Goal: Transaction & Acquisition: Download file/media

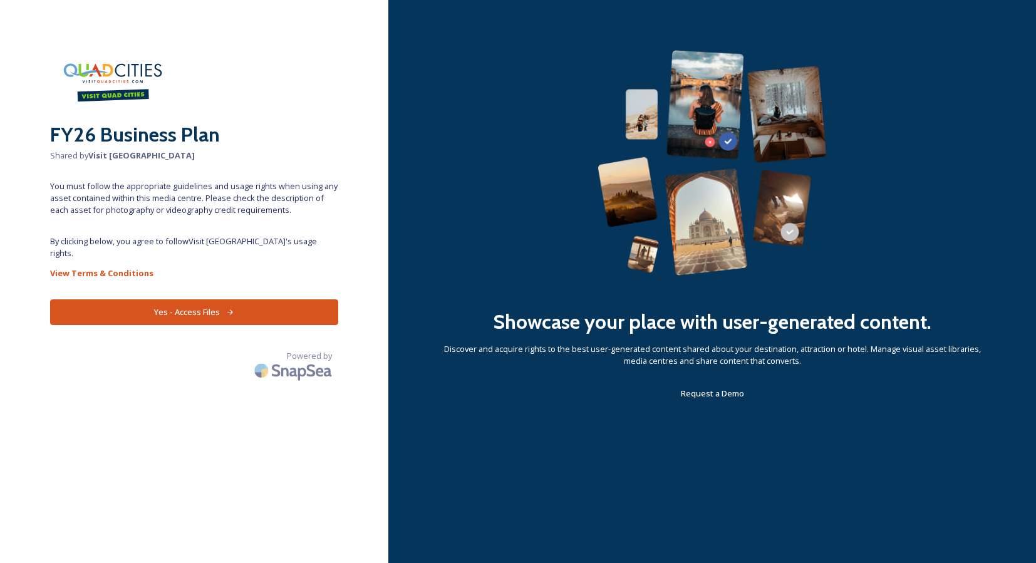
click at [198, 303] on button "Yes - Access Files" at bounding box center [194, 313] width 288 height 26
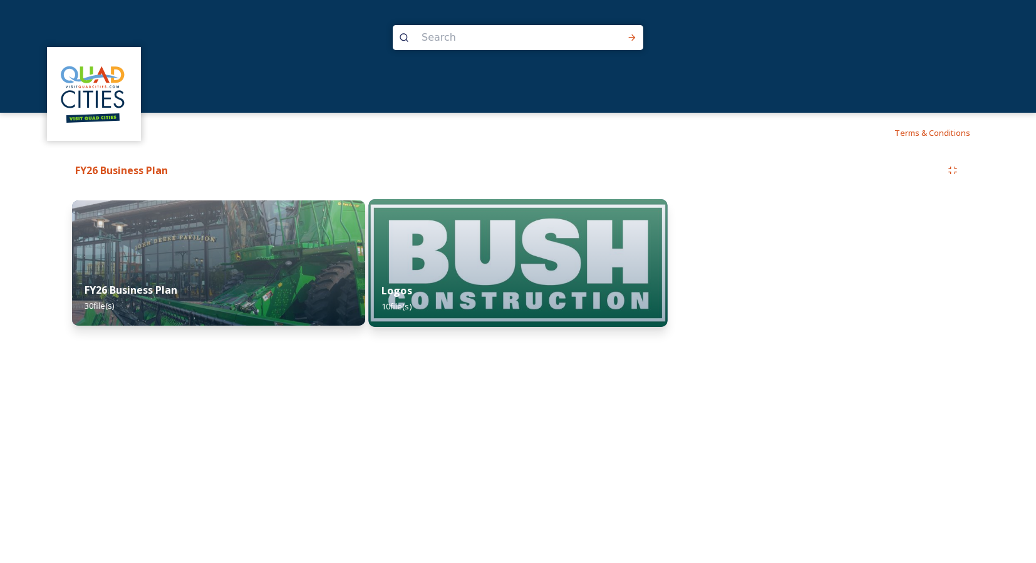
click at [511, 293] on div "Logos 10 file(s)" at bounding box center [517, 298] width 299 height 57
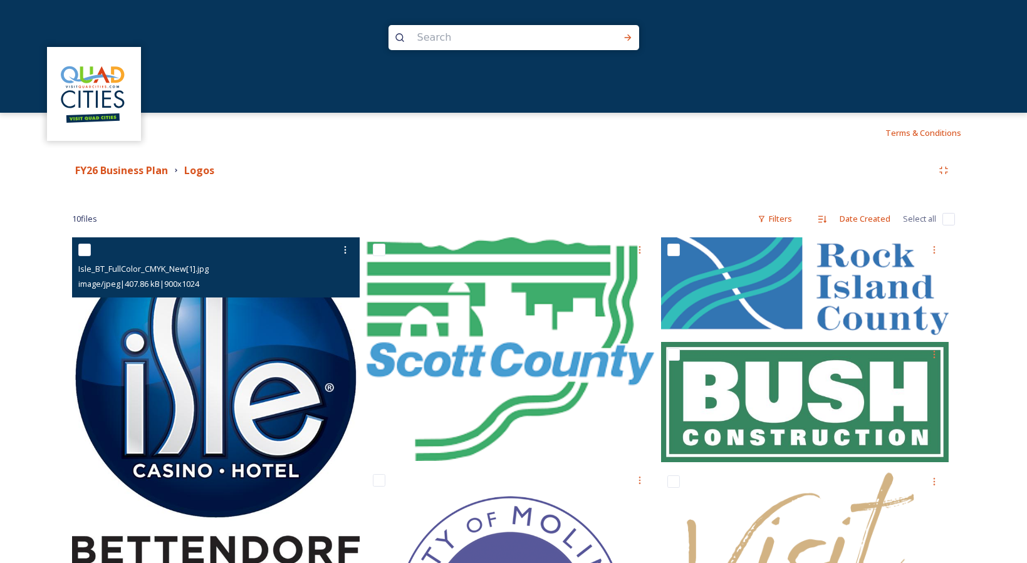
click at [83, 252] on input "checkbox" at bounding box center [84, 250] width 13 height 13
checkbox input "true"
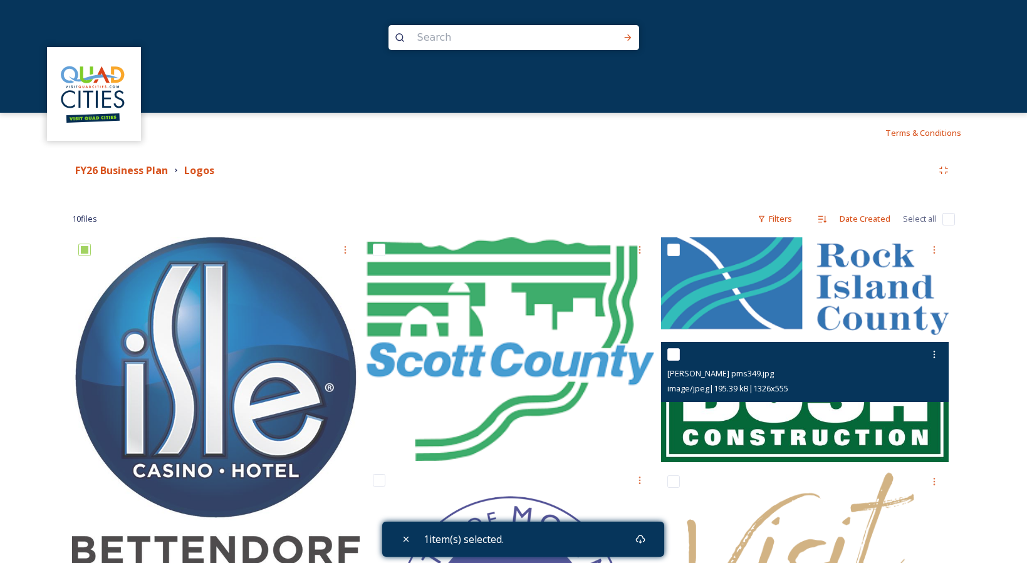
click at [677, 355] on input "checkbox" at bounding box center [673, 354] width 13 height 13
checkbox input "true"
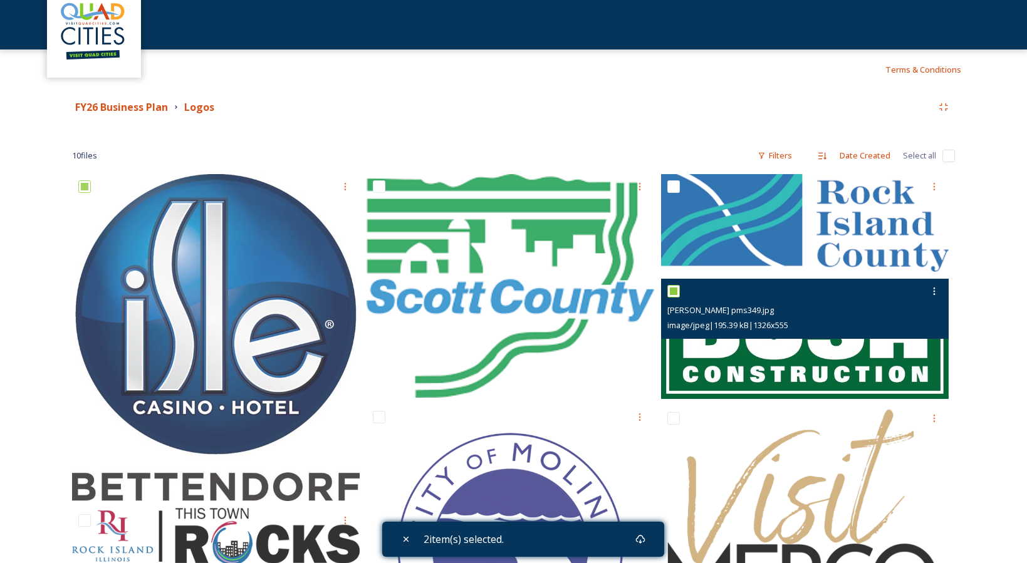
scroll to position [209, 0]
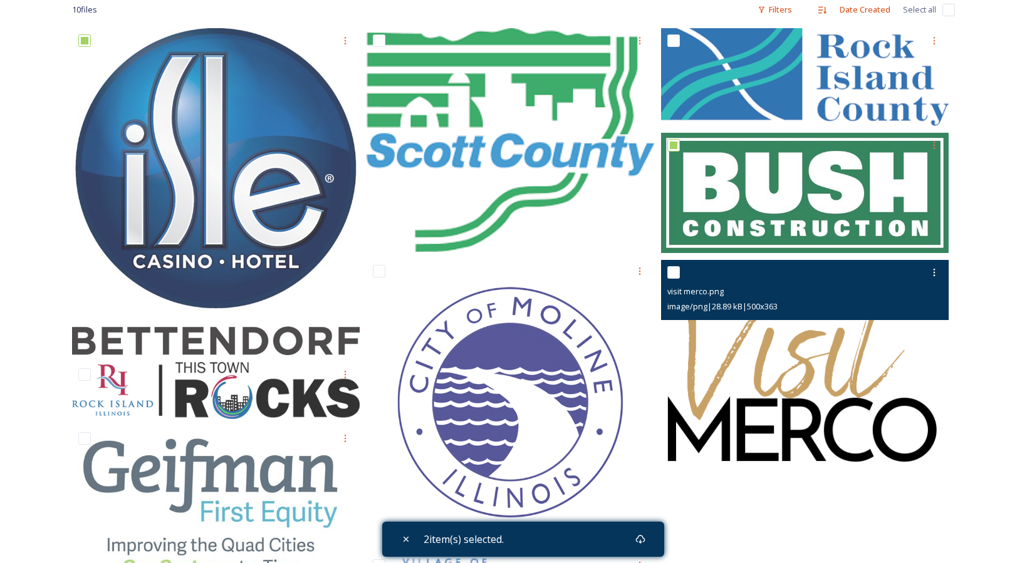
click at [673, 274] on input "checkbox" at bounding box center [673, 272] width 13 height 13
checkbox input "true"
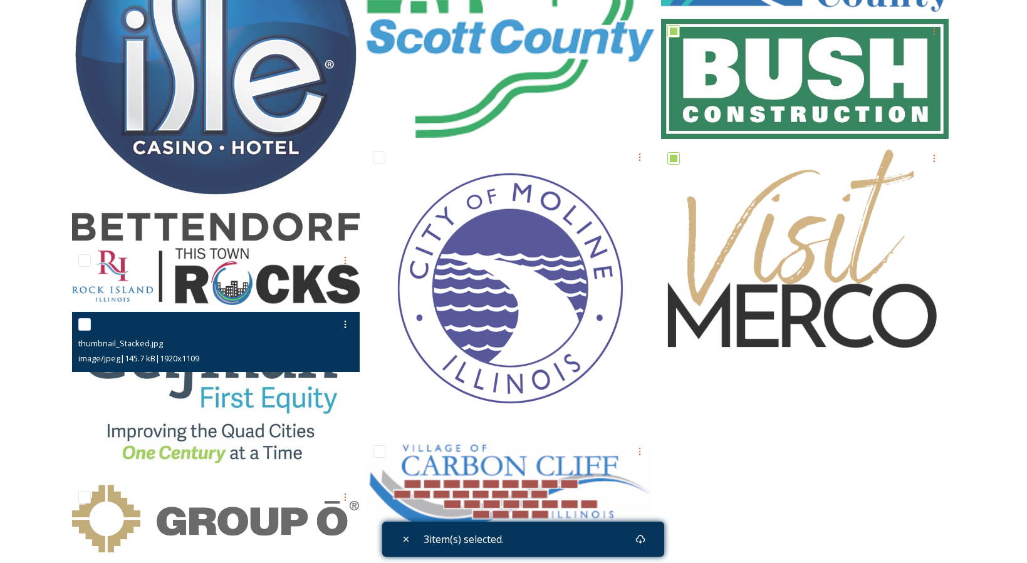
scroll to position [340, 0]
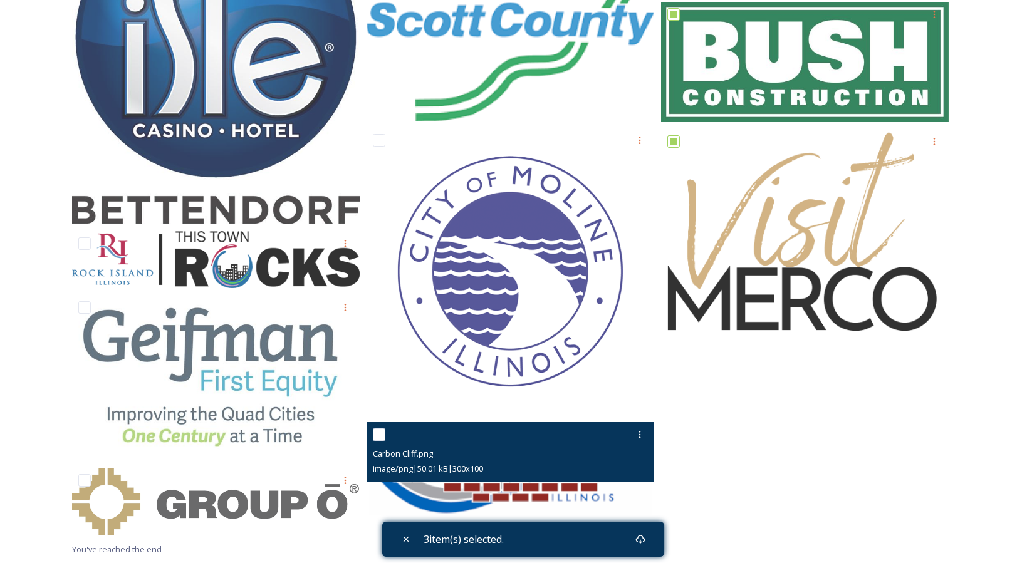
click at [376, 439] on input "checkbox" at bounding box center [379, 435] width 13 height 13
checkbox input "true"
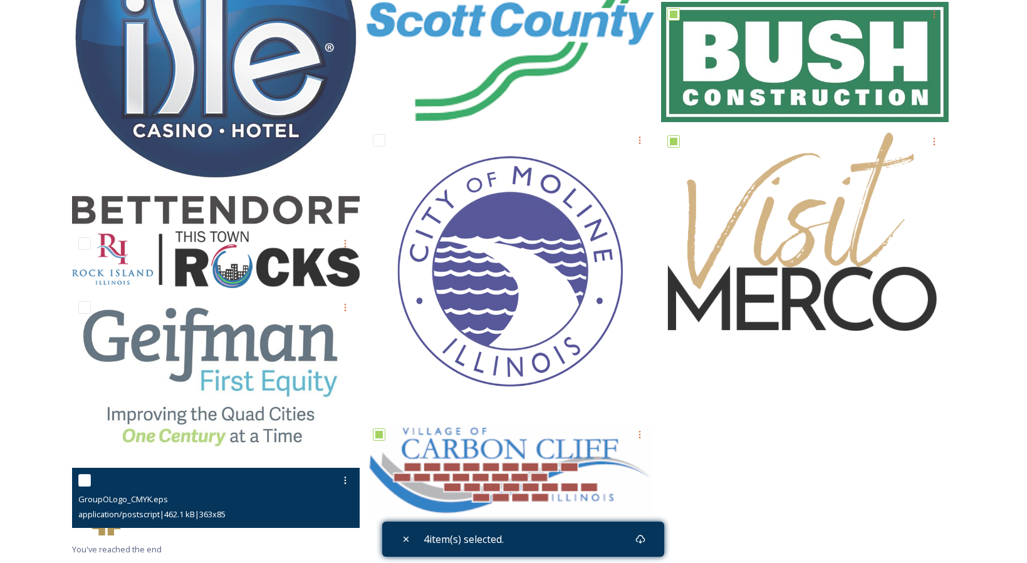
click at [80, 479] on input "checkbox" at bounding box center [84, 480] width 13 height 13
checkbox input "true"
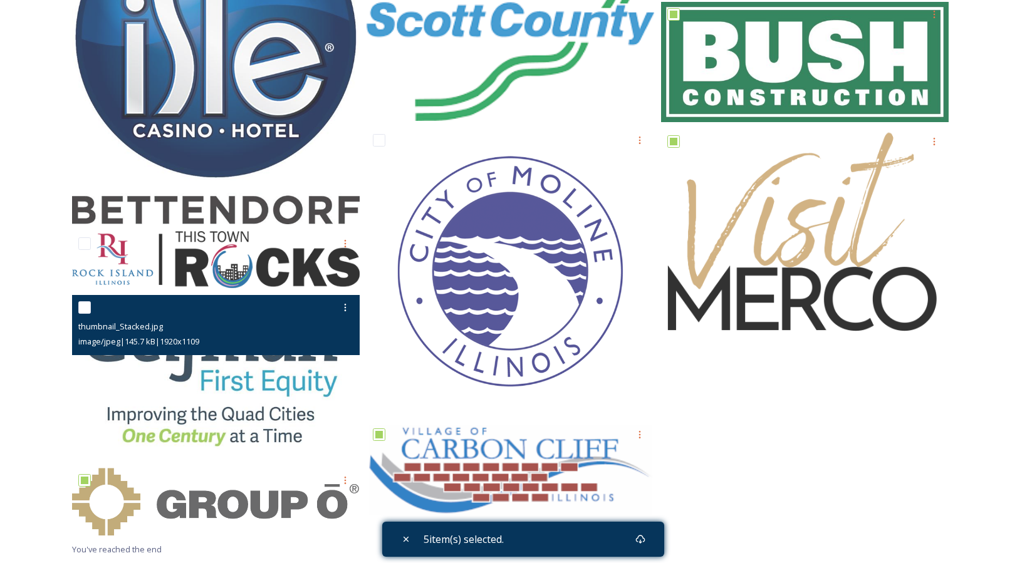
click at [84, 302] on input "checkbox" at bounding box center [84, 307] width 13 height 13
checkbox input "true"
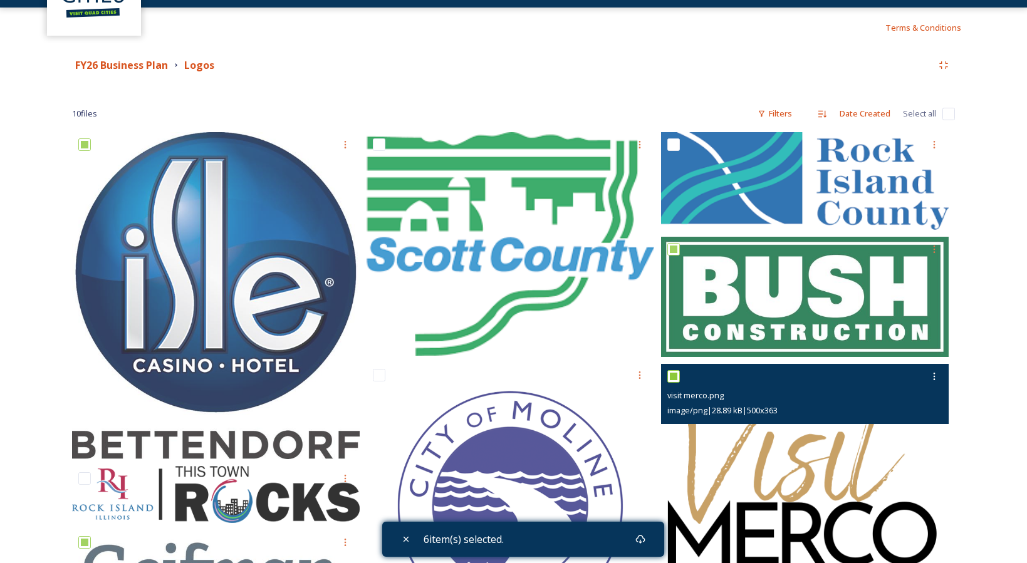
scroll to position [108, 0]
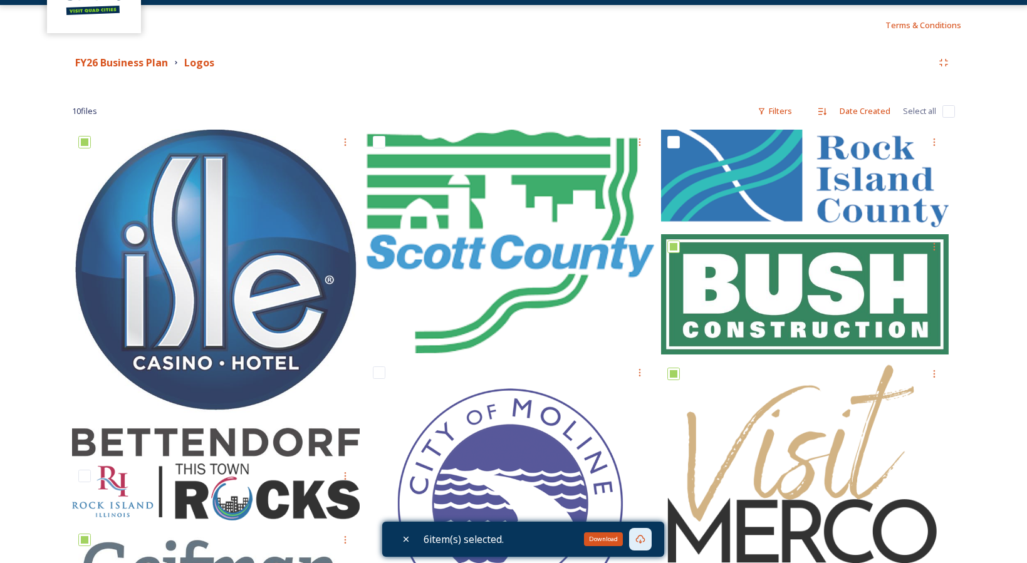
click at [644, 543] on icon at bounding box center [639, 539] width 9 height 9
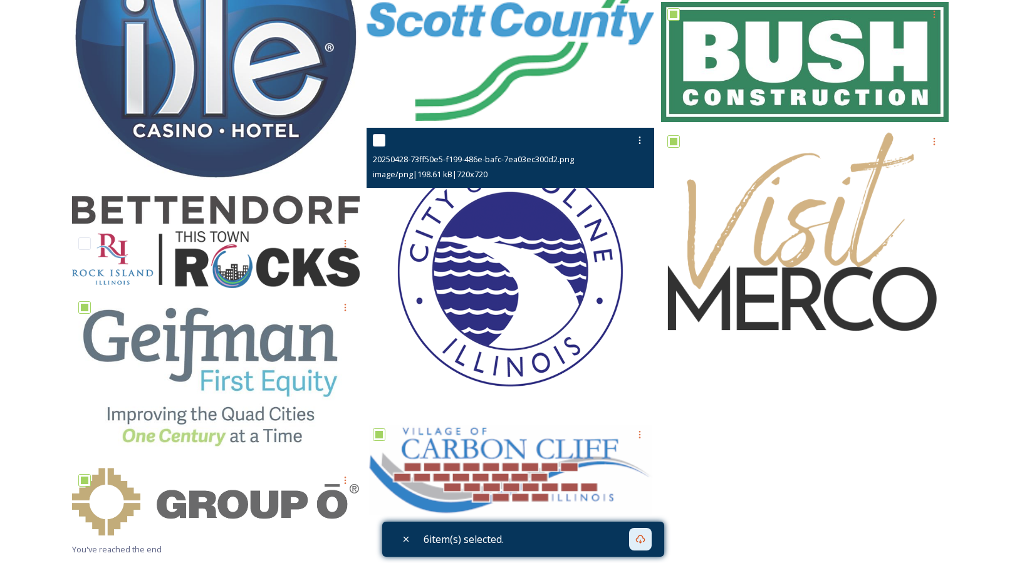
scroll to position [0, 0]
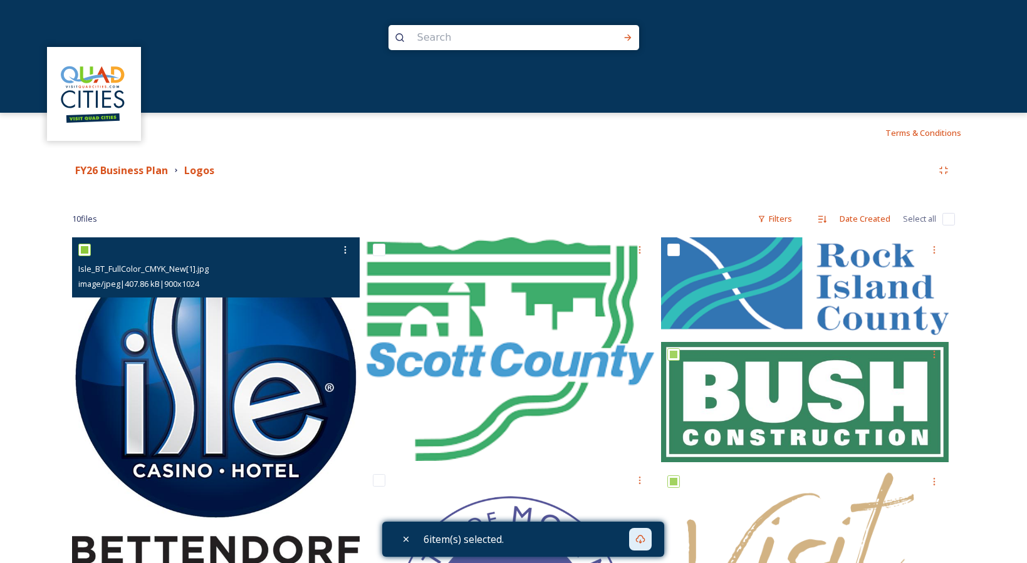
click at [80, 259] on div at bounding box center [217, 250] width 278 height 23
drag, startPoint x: 82, startPoint y: 251, endPoint x: 100, endPoint y: 257, distance: 18.4
click at [82, 251] on input "checkbox" at bounding box center [84, 250] width 13 height 13
checkbox input "false"
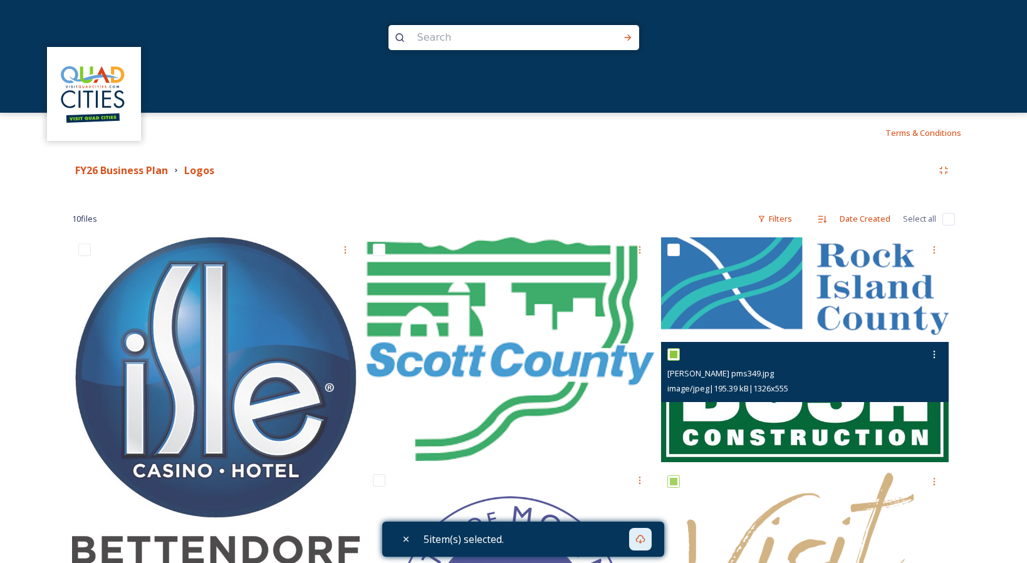
click at [674, 357] on input "checkbox" at bounding box center [673, 354] width 13 height 13
checkbox input "false"
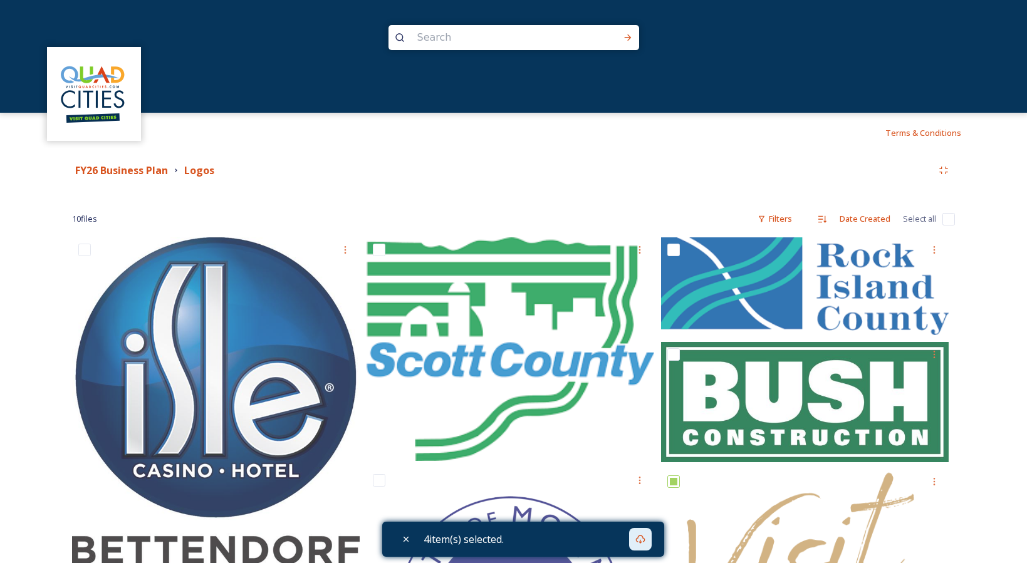
click at [946, 216] on input "checkbox" at bounding box center [948, 219] width 13 height 13
checkbox input "true"
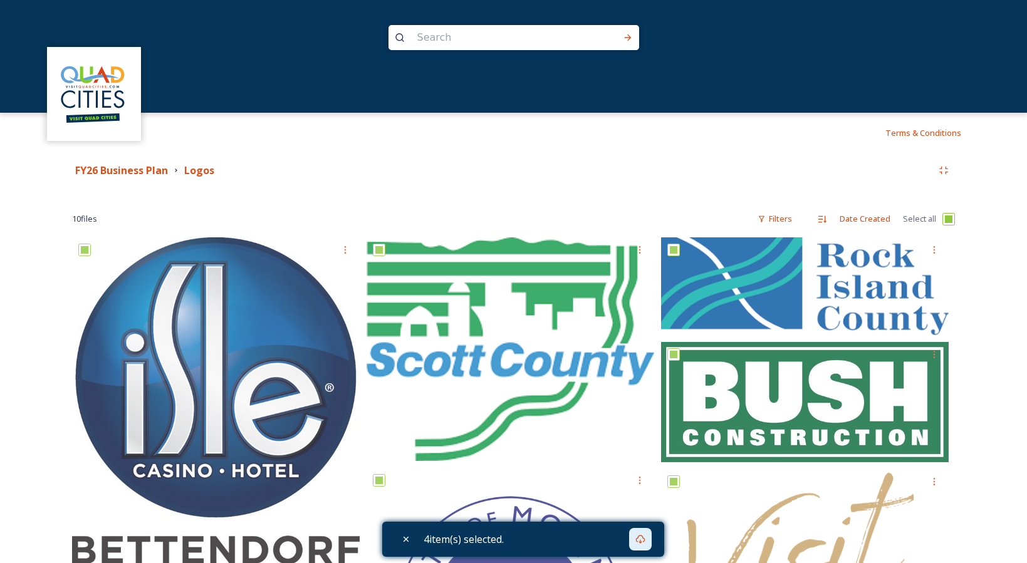
checkbox input "true"
click at [946, 219] on input "checkbox" at bounding box center [948, 219] width 13 height 13
checkbox input "false"
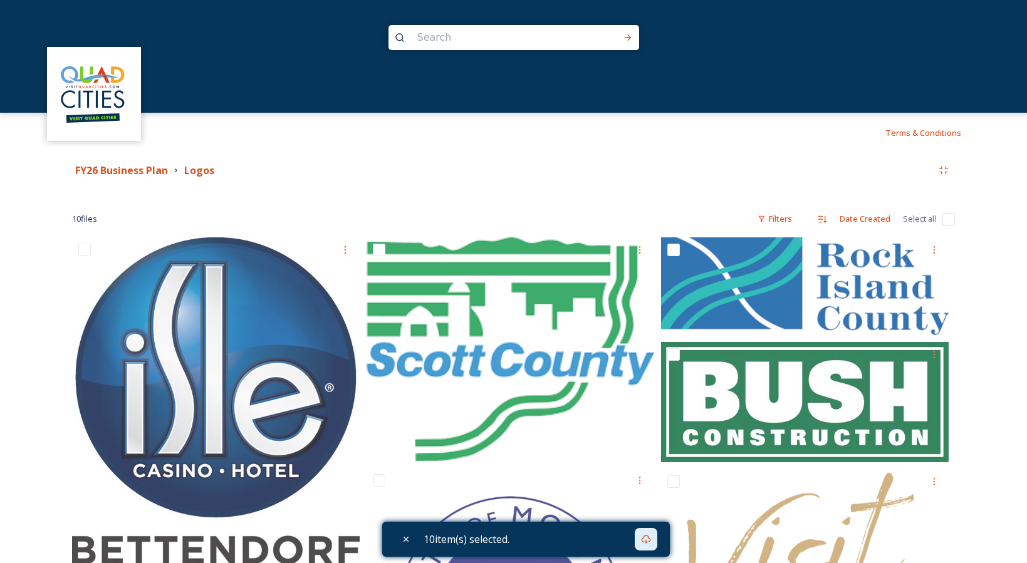
checkbox input "false"
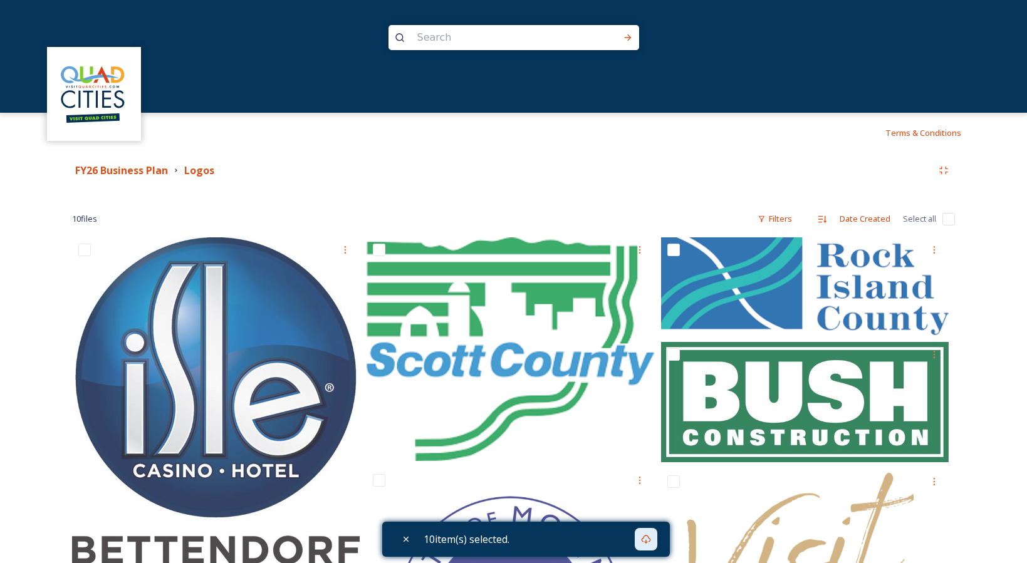
checkbox input "false"
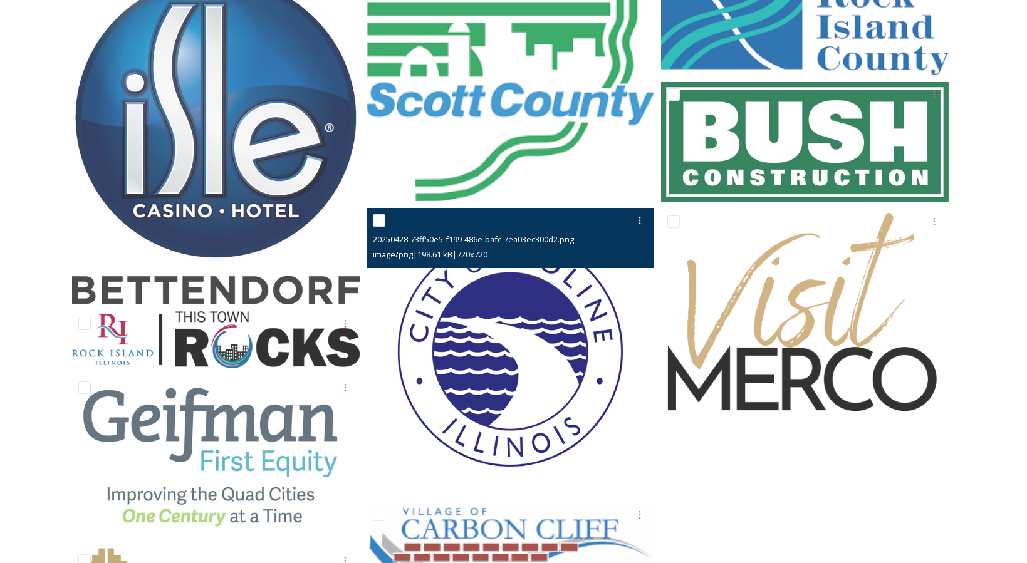
scroll to position [340, 0]
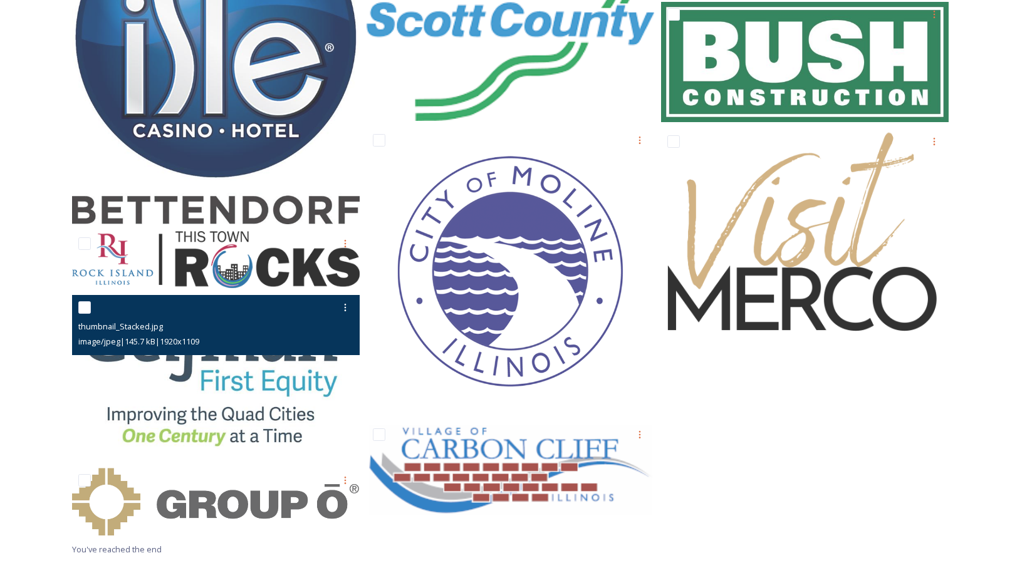
click at [84, 306] on input "checkbox" at bounding box center [84, 307] width 13 height 13
checkbox input "true"
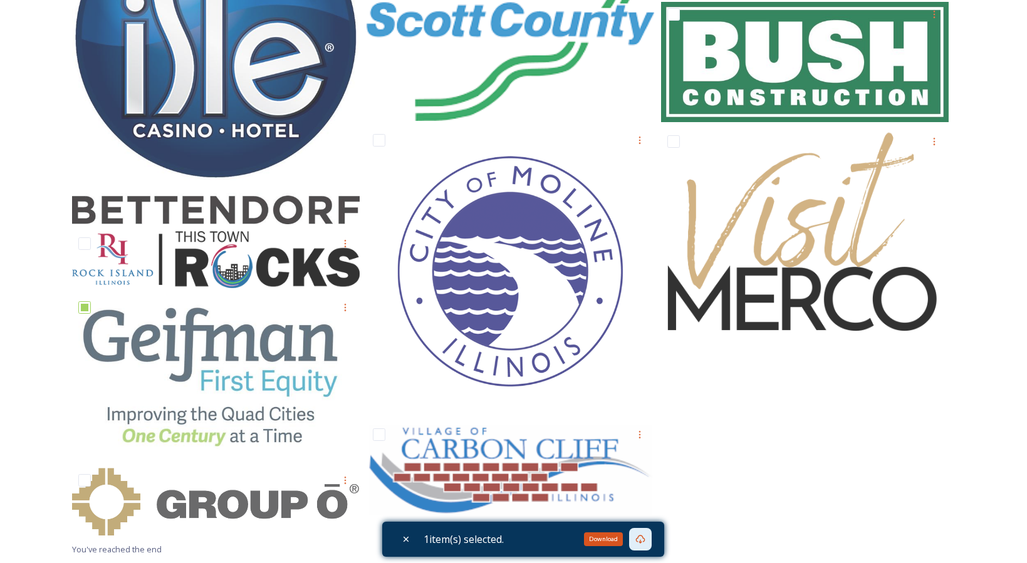
click at [634, 538] on div "Download" at bounding box center [640, 539] width 23 height 23
